Goal: Task Accomplishment & Management: Use online tool/utility

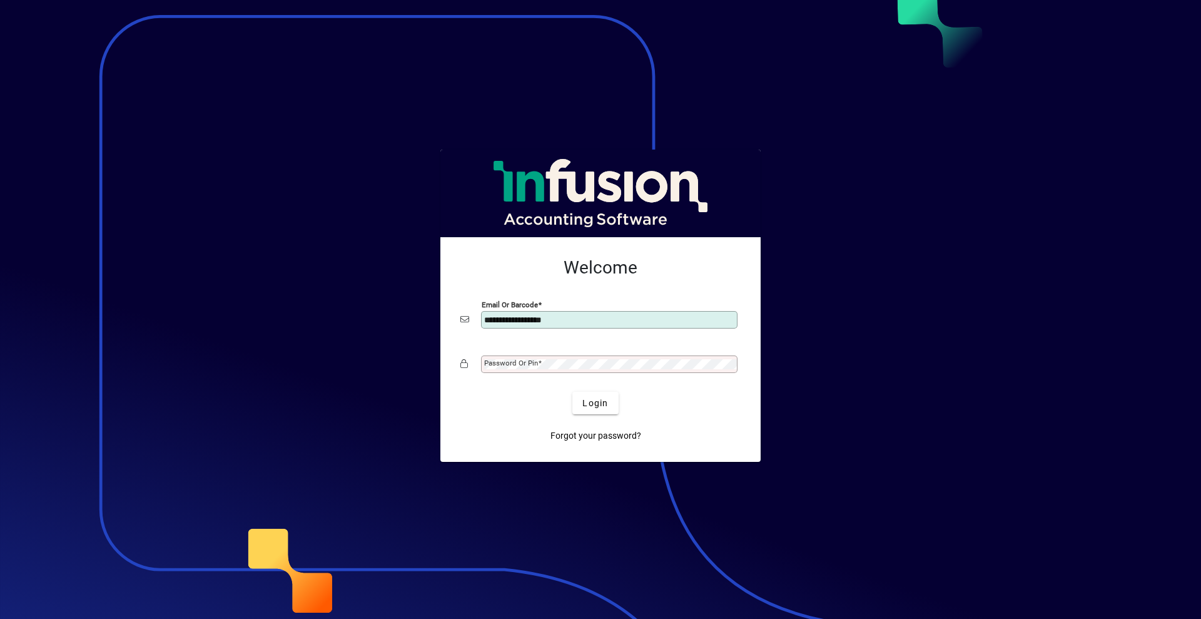
type input "**********"
click at [596, 404] on span "Login" at bounding box center [596, 403] width 26 height 13
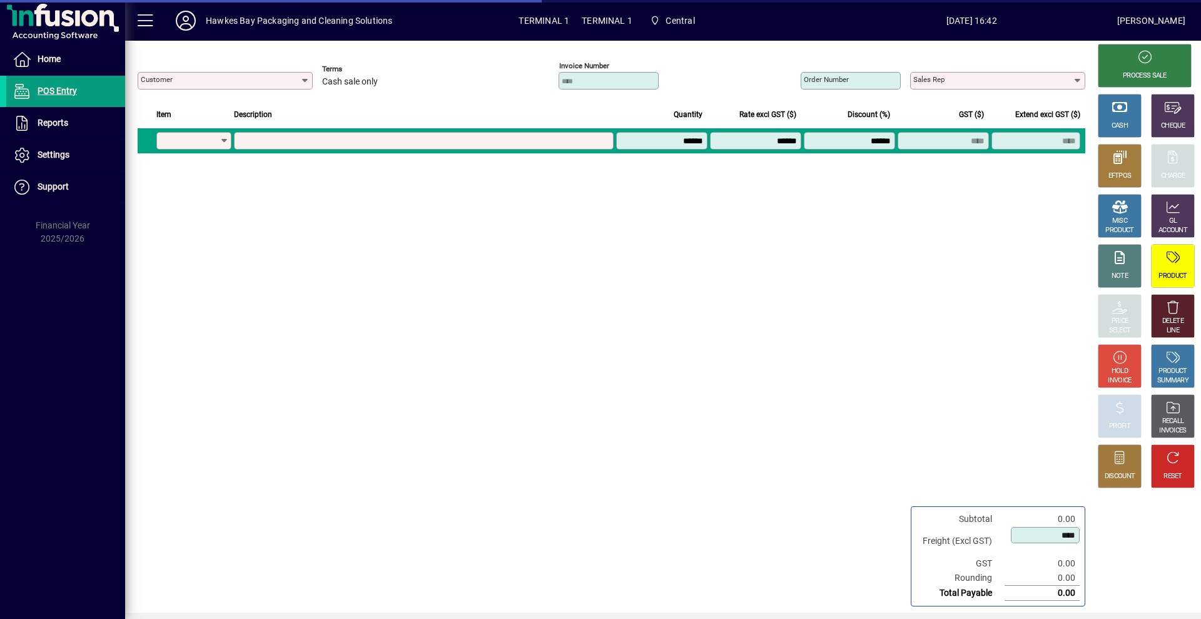
type input "**********"
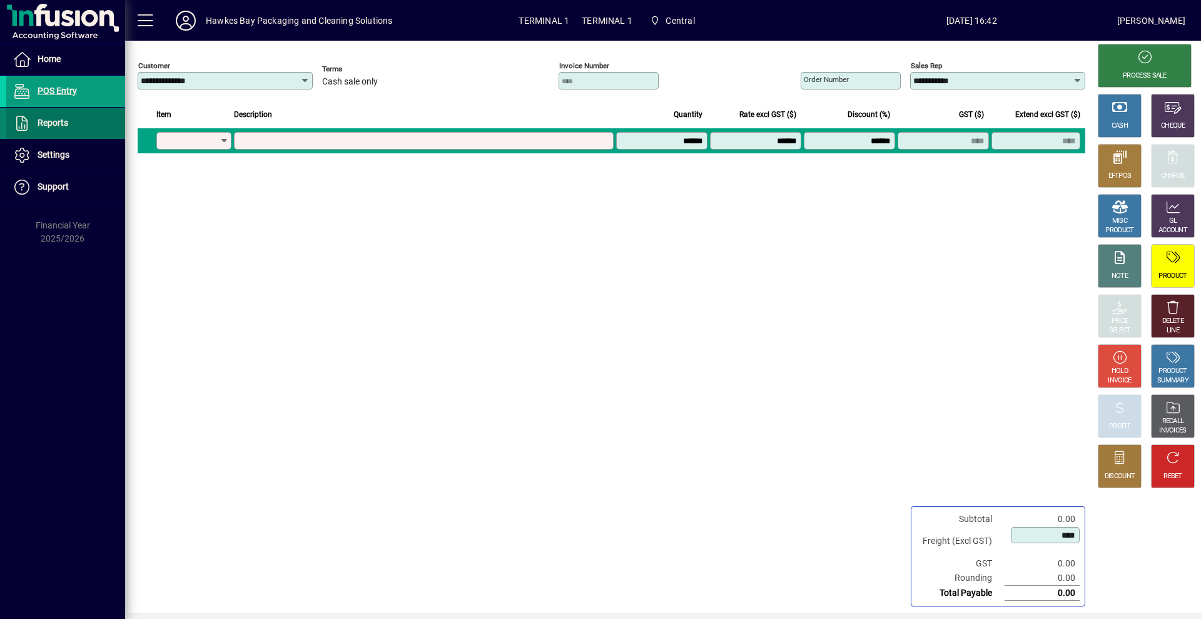
click at [66, 118] on span "Reports" at bounding box center [53, 123] width 31 height 10
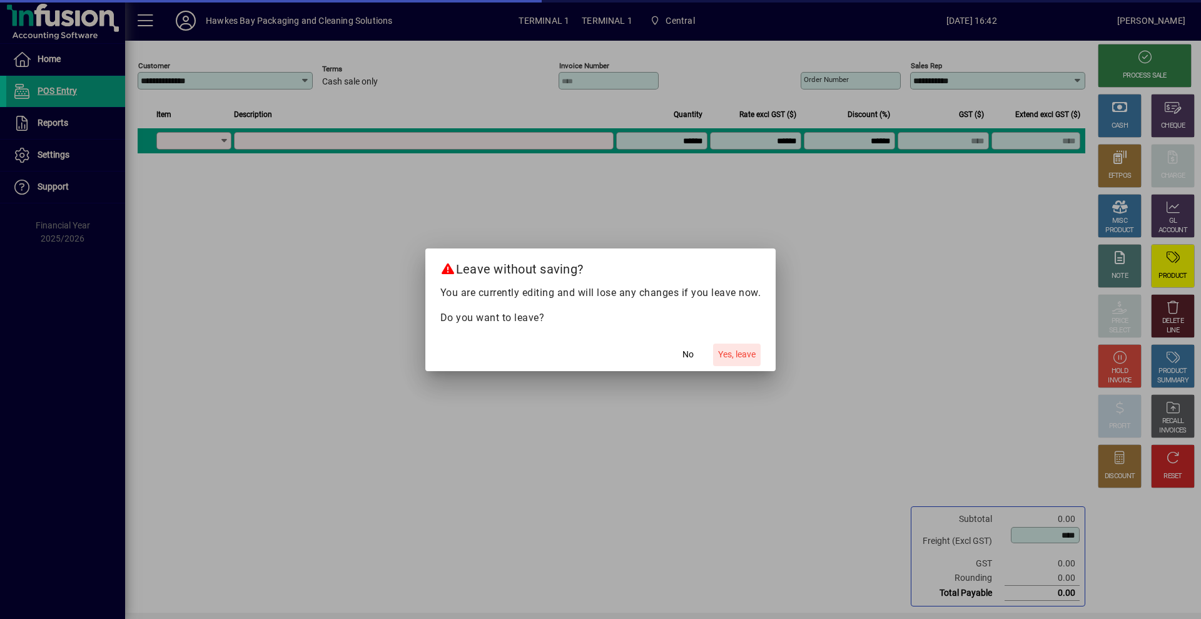
click at [733, 356] on span "Yes, leave" at bounding box center [737, 354] width 38 height 13
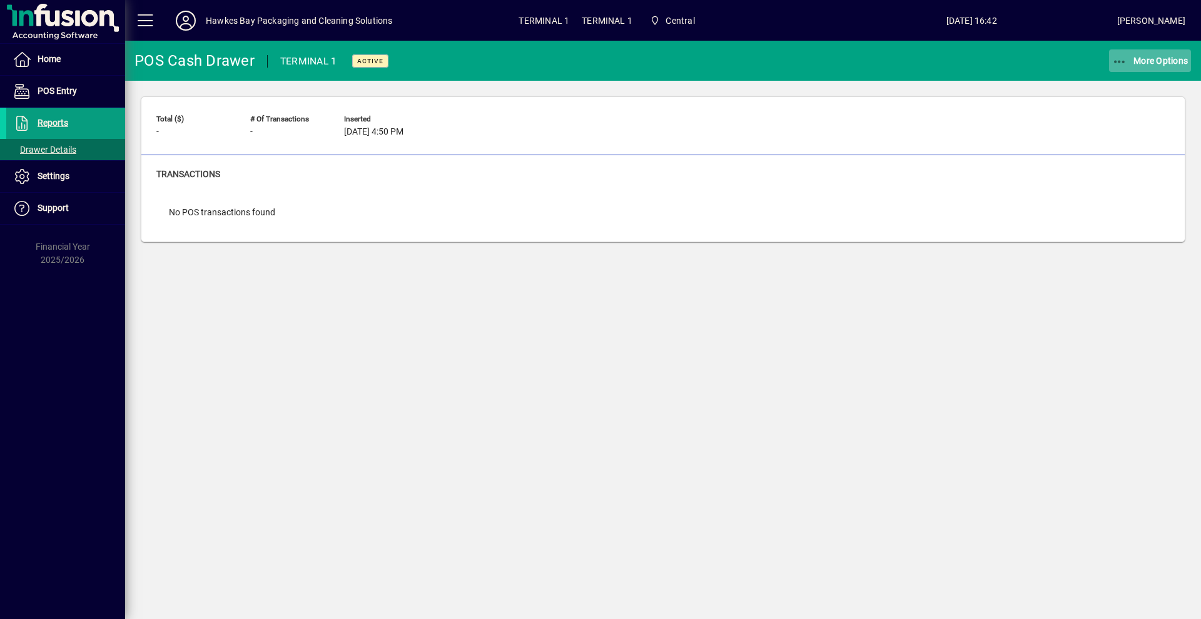
click at [1143, 59] on span "More Options" at bounding box center [1151, 61] width 76 height 10
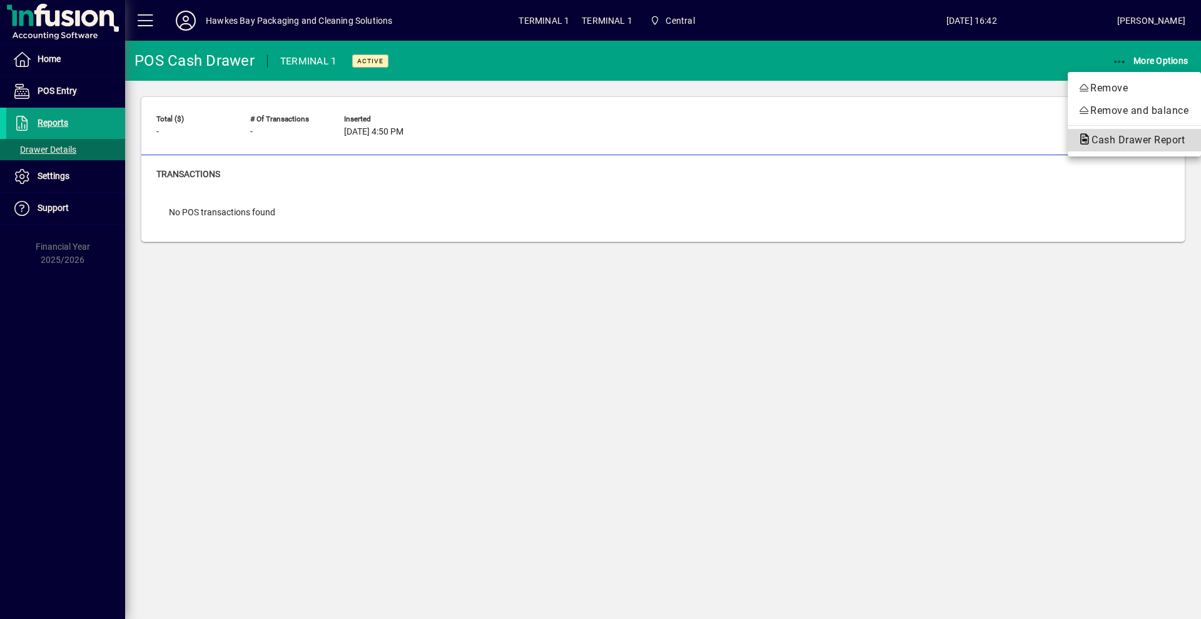
click at [1113, 139] on span "Cash Drawer Report" at bounding box center [1134, 140] width 113 height 12
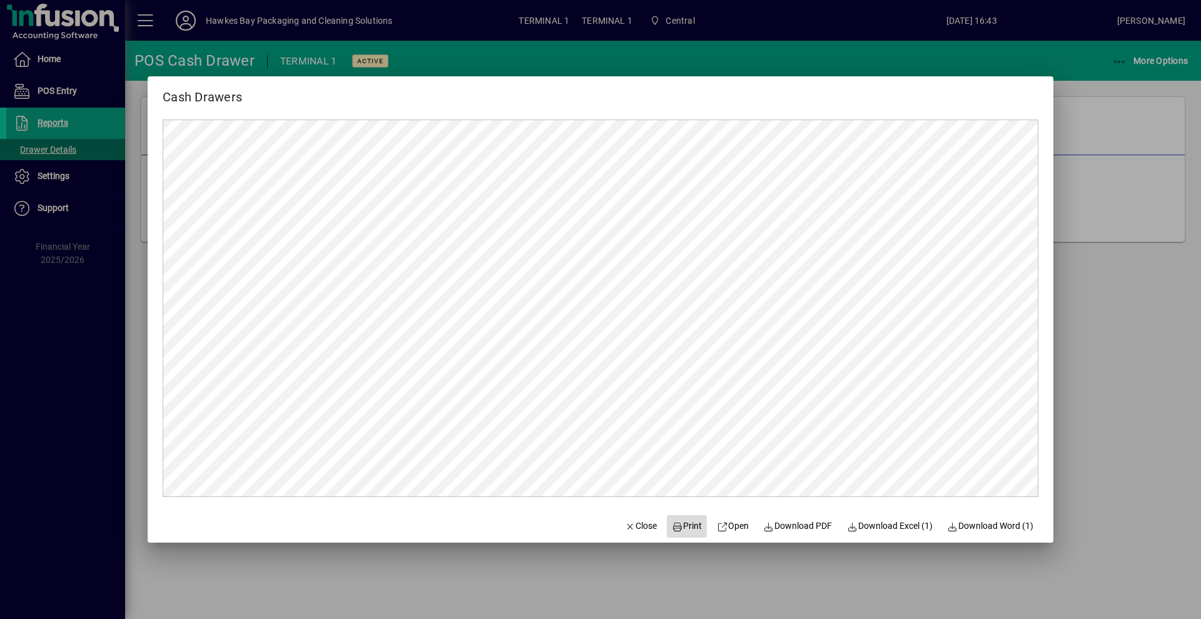
click at [688, 524] on span "Print" at bounding box center [687, 525] width 30 height 13
click at [638, 529] on span "Close" at bounding box center [641, 525] width 33 height 13
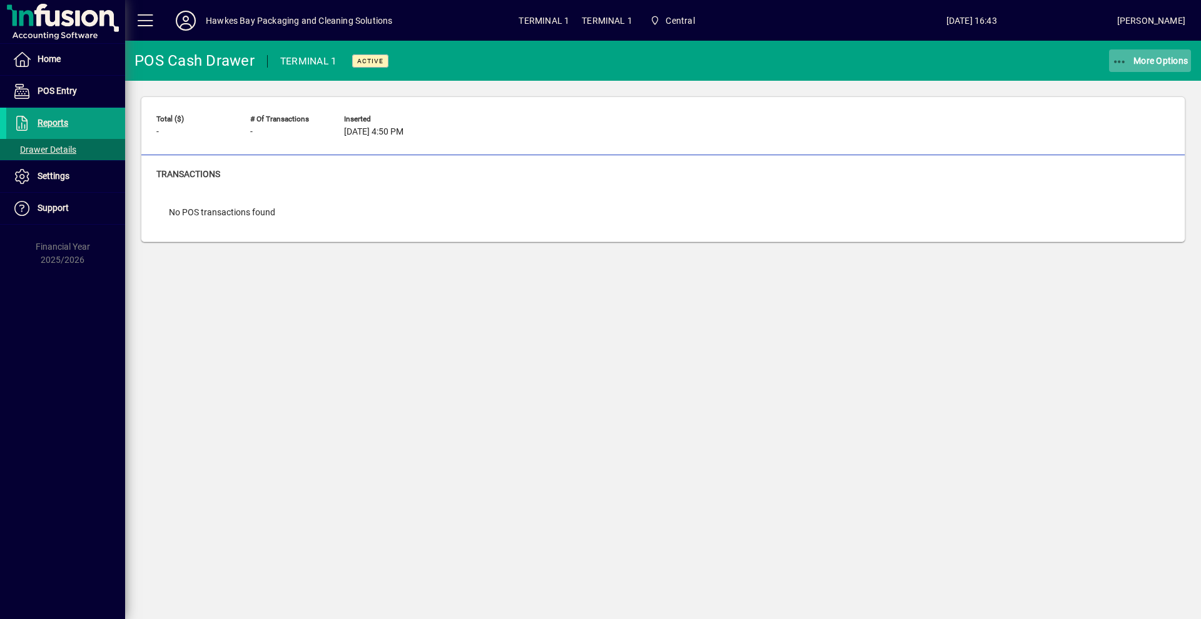
click at [1135, 56] on span "More Options" at bounding box center [1151, 61] width 76 height 10
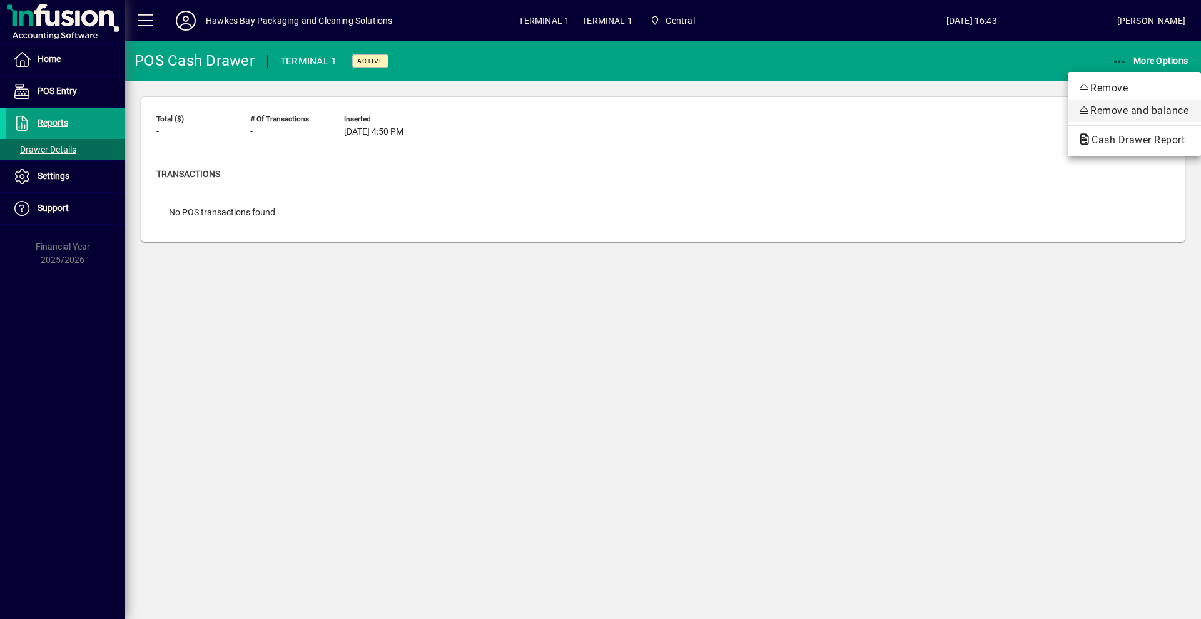
click at [1114, 108] on span "Remove and balance" at bounding box center [1134, 110] width 113 height 15
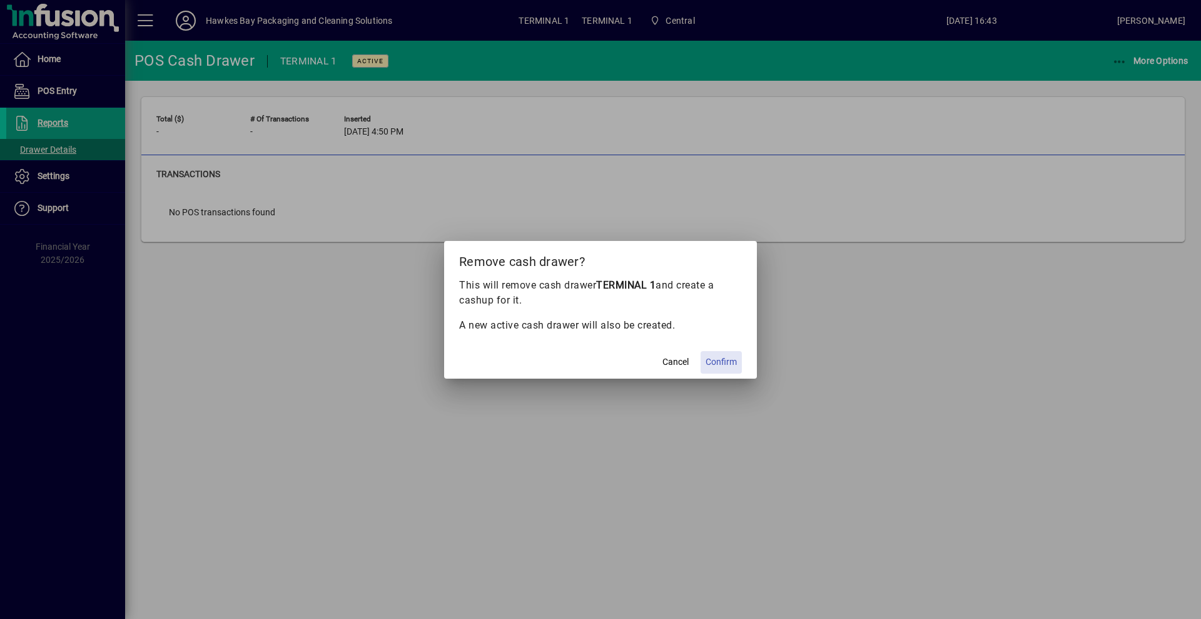
click at [729, 364] on span "Confirm" at bounding box center [721, 361] width 31 height 13
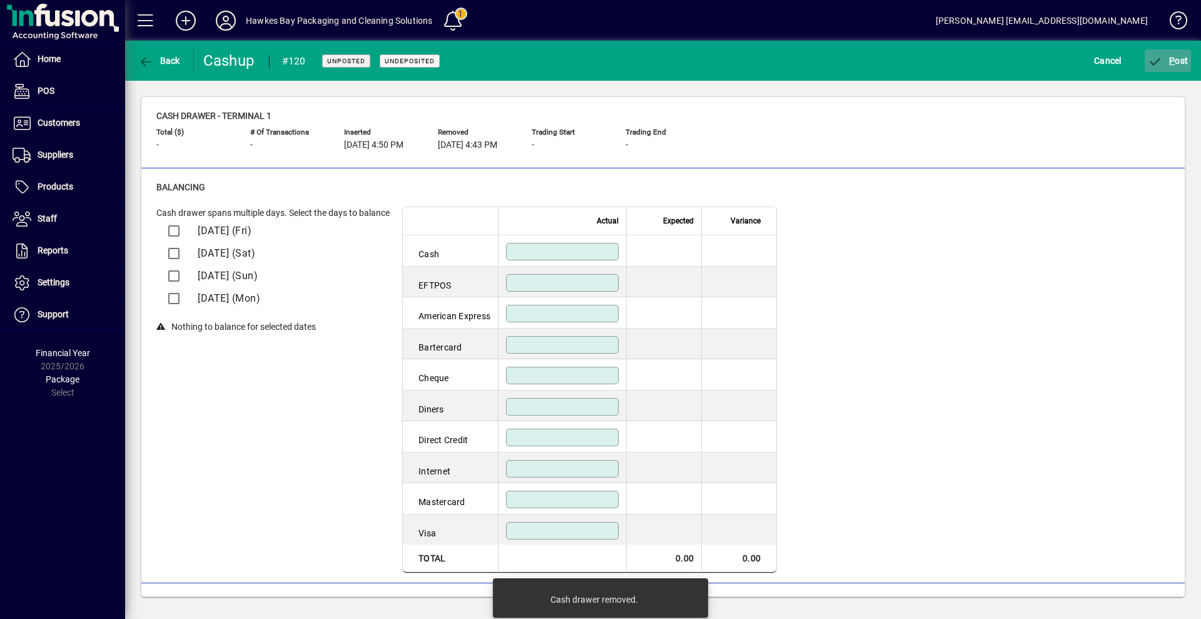
click at [1174, 63] on span "P" at bounding box center [1172, 61] width 6 height 10
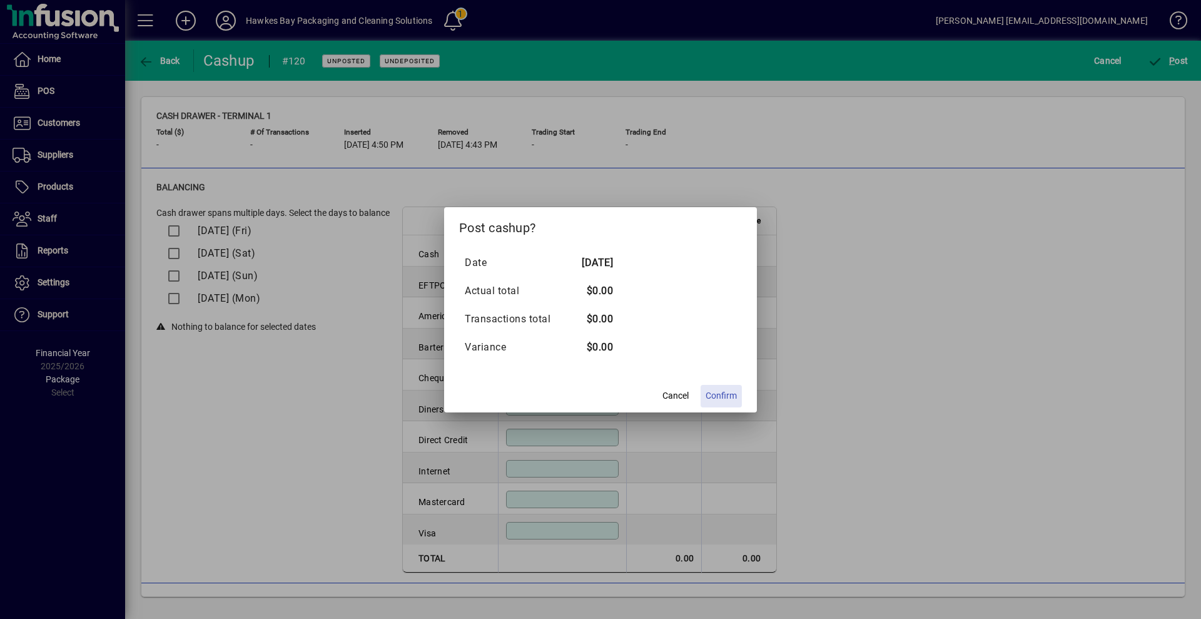
click at [733, 401] on span "Confirm" at bounding box center [721, 395] width 31 height 13
